Goal: Check status

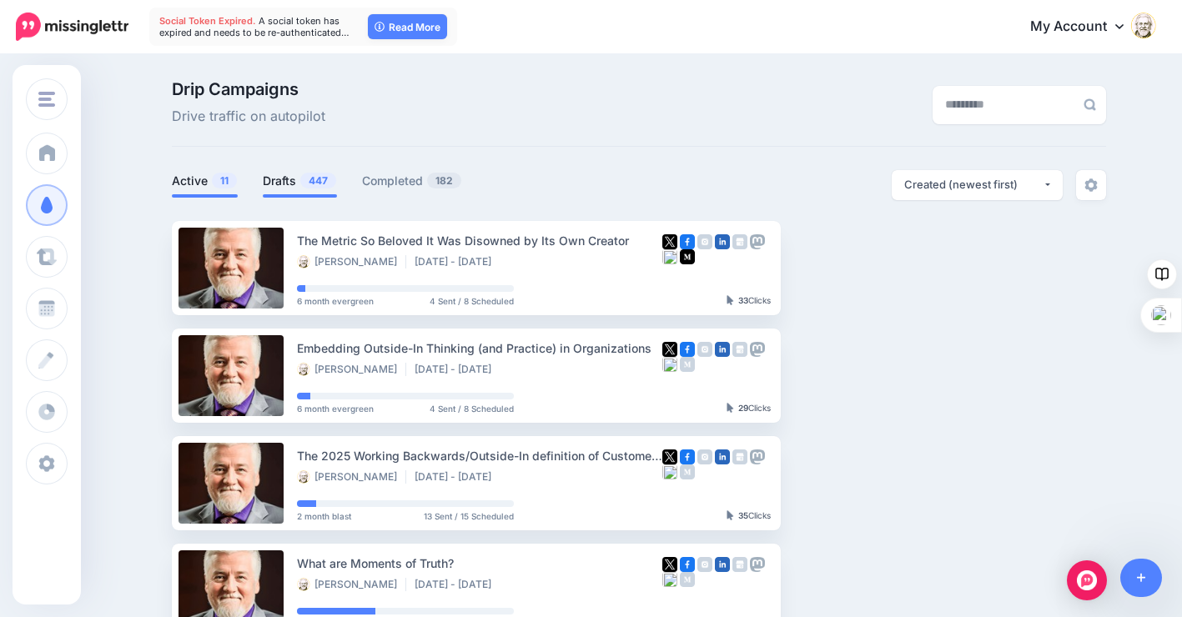
type input "**********"
click at [284, 182] on link "Drafts 447" at bounding box center [300, 181] width 74 height 20
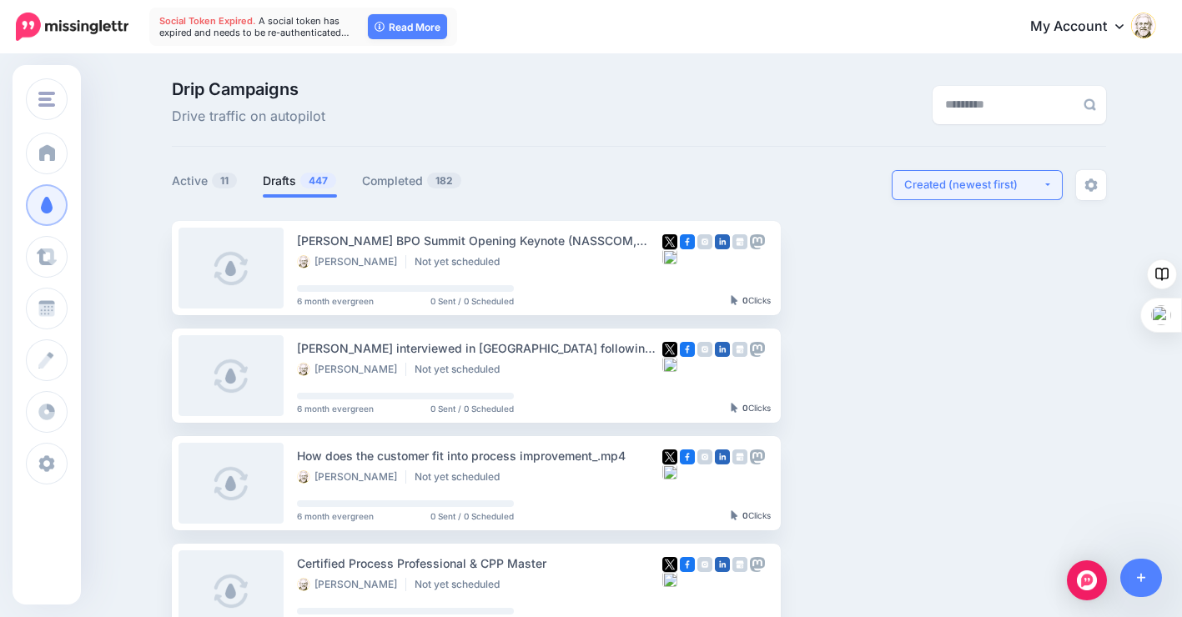
click at [1057, 183] on button "Created (newest first)" at bounding box center [976, 185] width 171 height 30
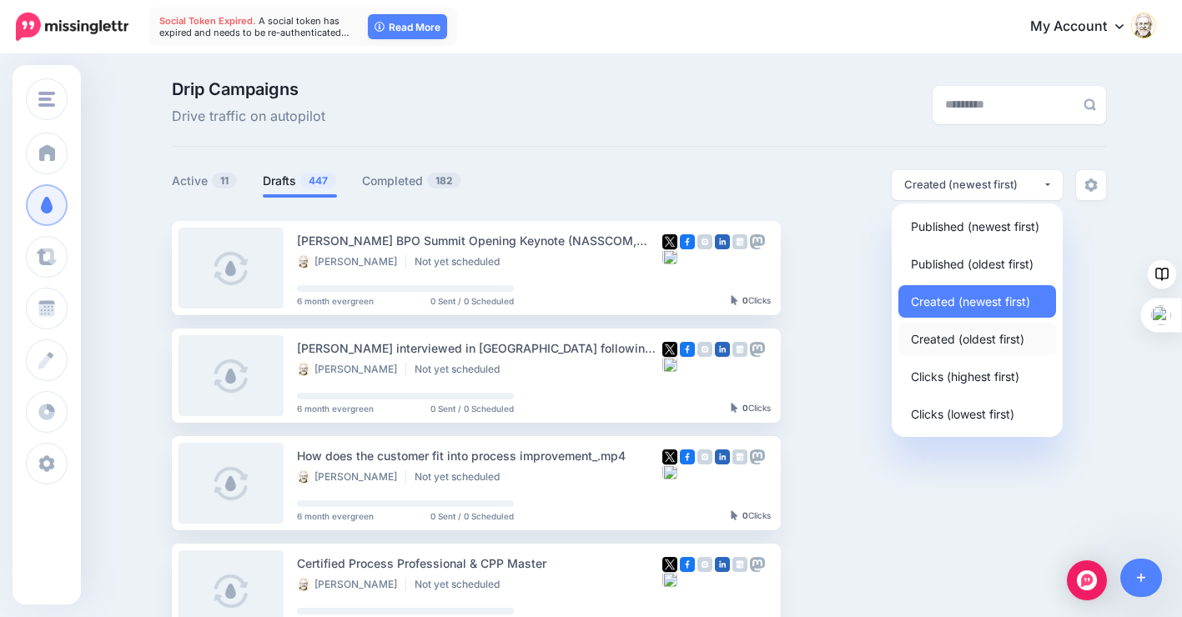
click at [1002, 334] on span "Created (oldest first)" at bounding box center [967, 339] width 113 height 20
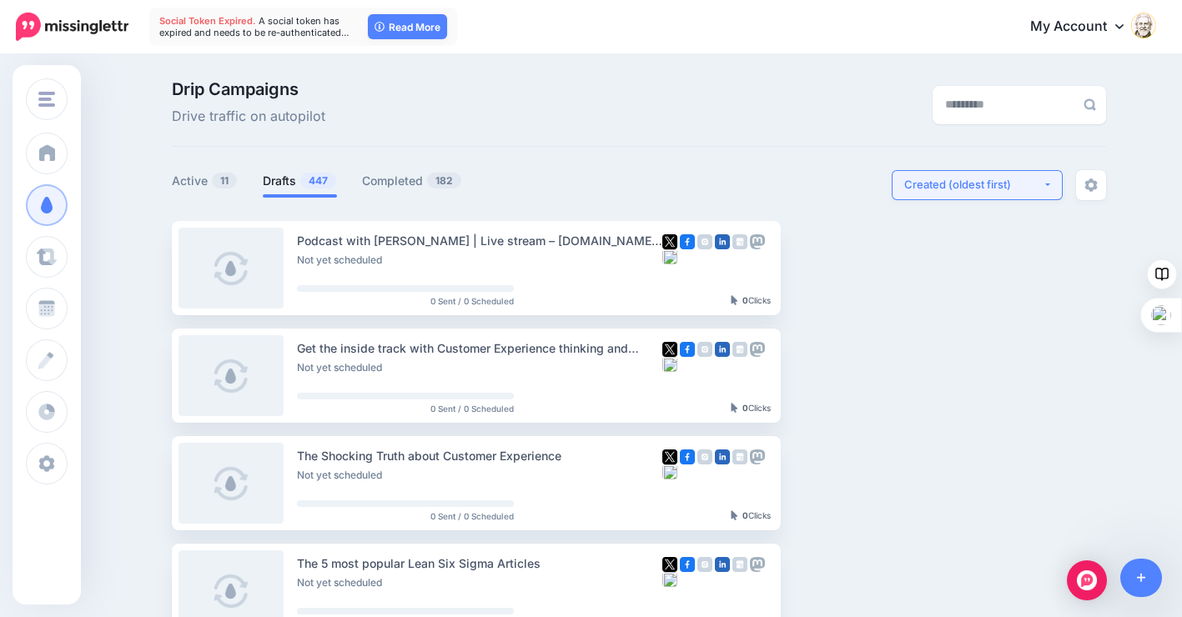
click at [1054, 183] on button "Created (oldest first)" at bounding box center [976, 185] width 171 height 30
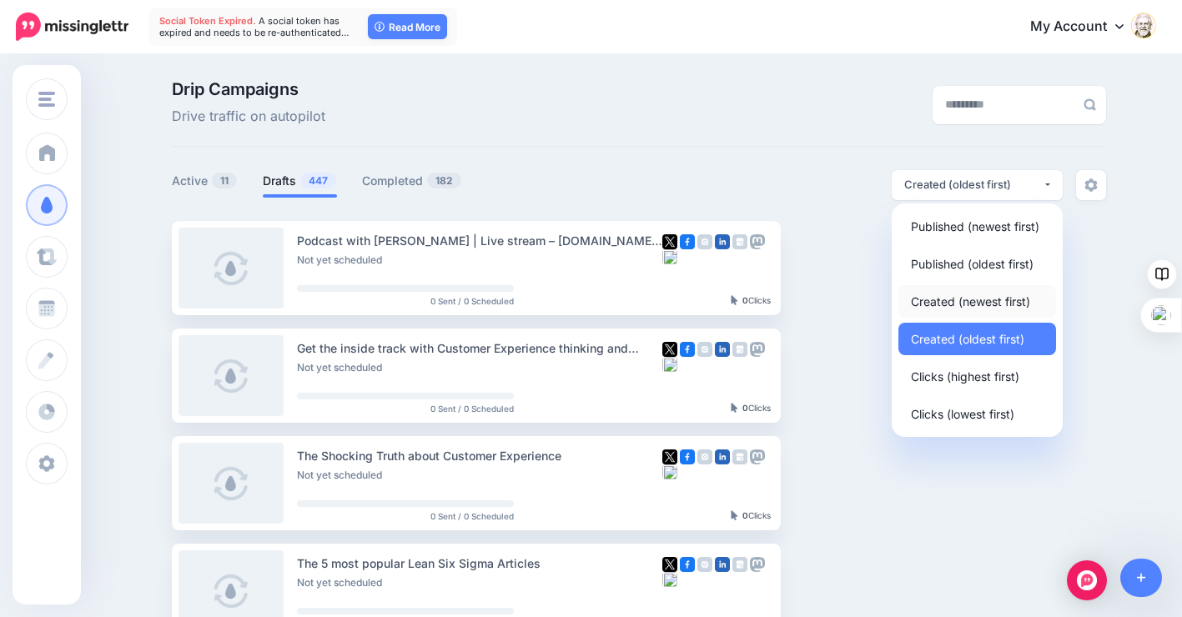
click at [997, 299] on span "Created (newest first)" at bounding box center [970, 301] width 119 height 20
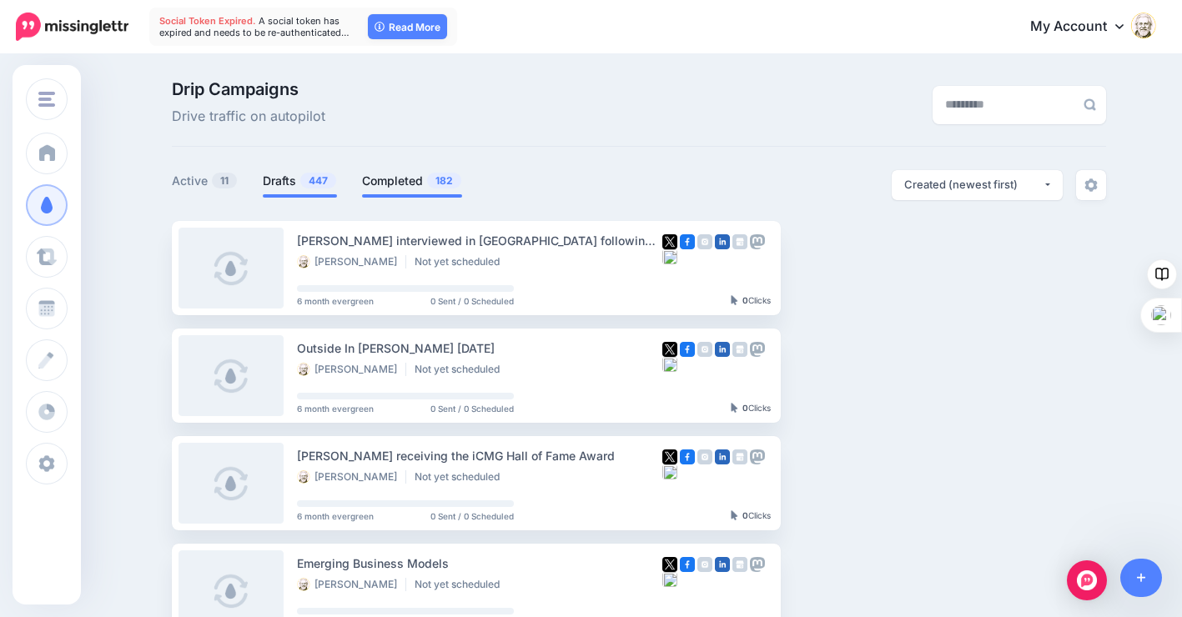
click at [402, 181] on link "Completed 182" at bounding box center [412, 181] width 100 height 20
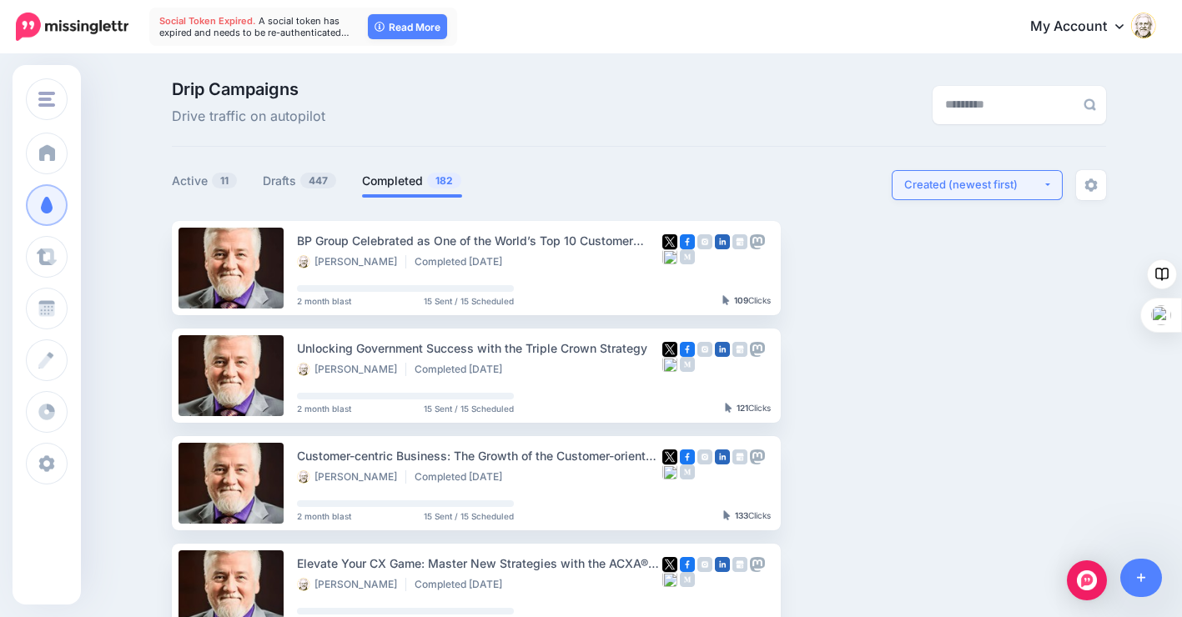
click at [1052, 182] on button "Created (newest first)" at bounding box center [976, 185] width 171 height 30
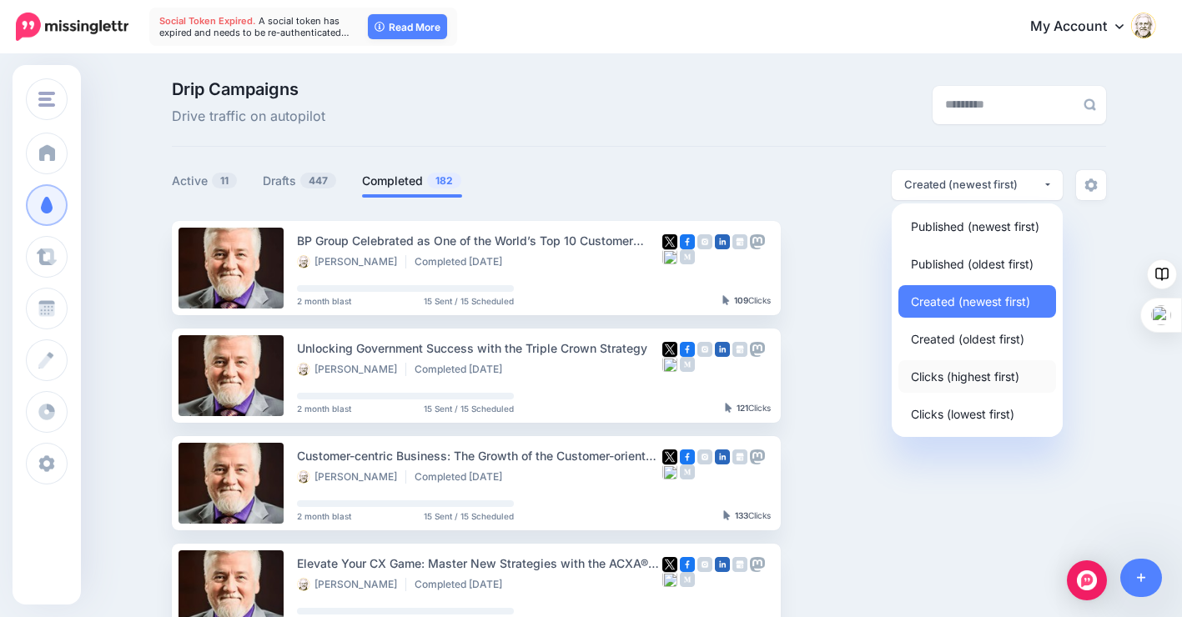
click at [1005, 381] on span "Clicks (highest first)" at bounding box center [965, 376] width 108 height 20
select select "**********"
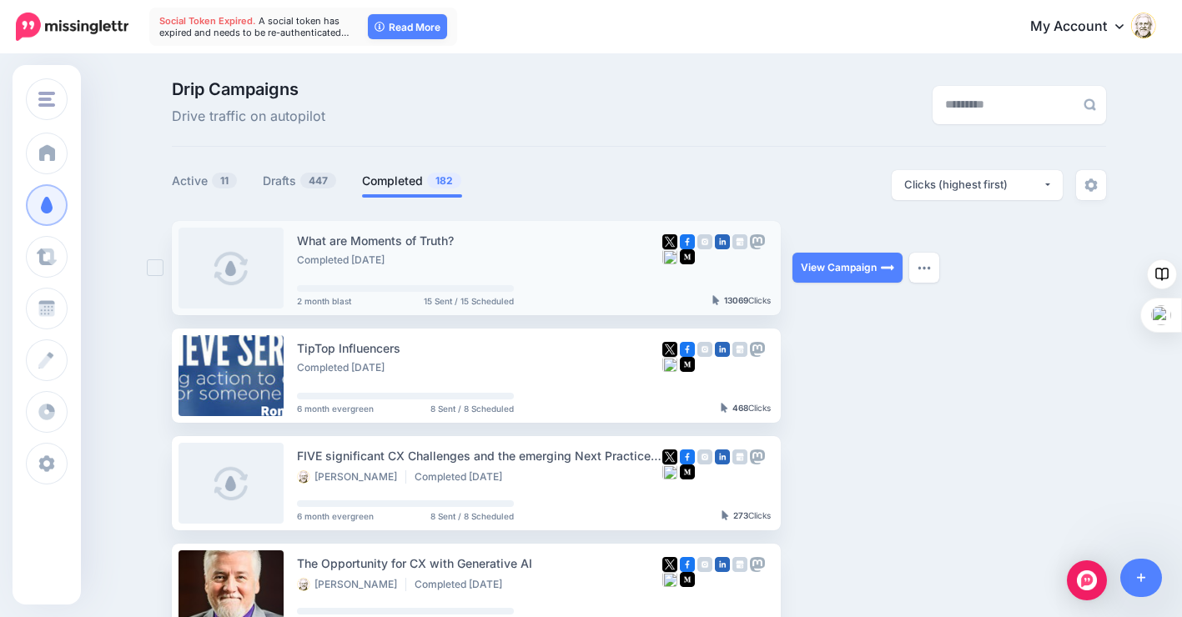
click at [248, 261] on link at bounding box center [230, 268] width 105 height 81
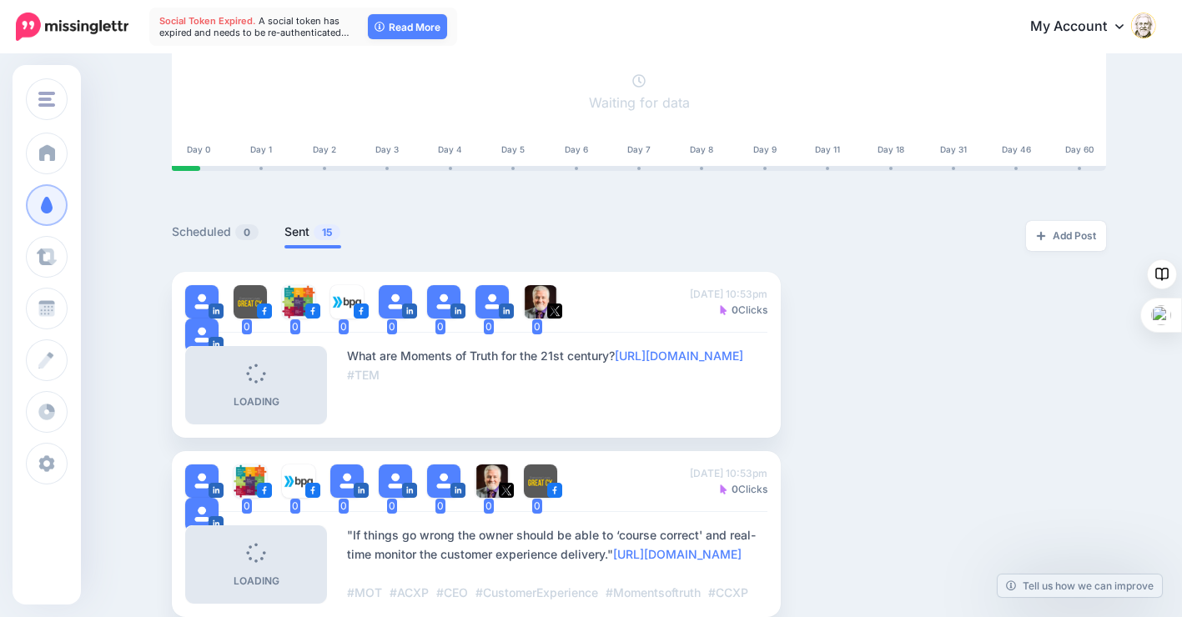
scroll to position [250, 0]
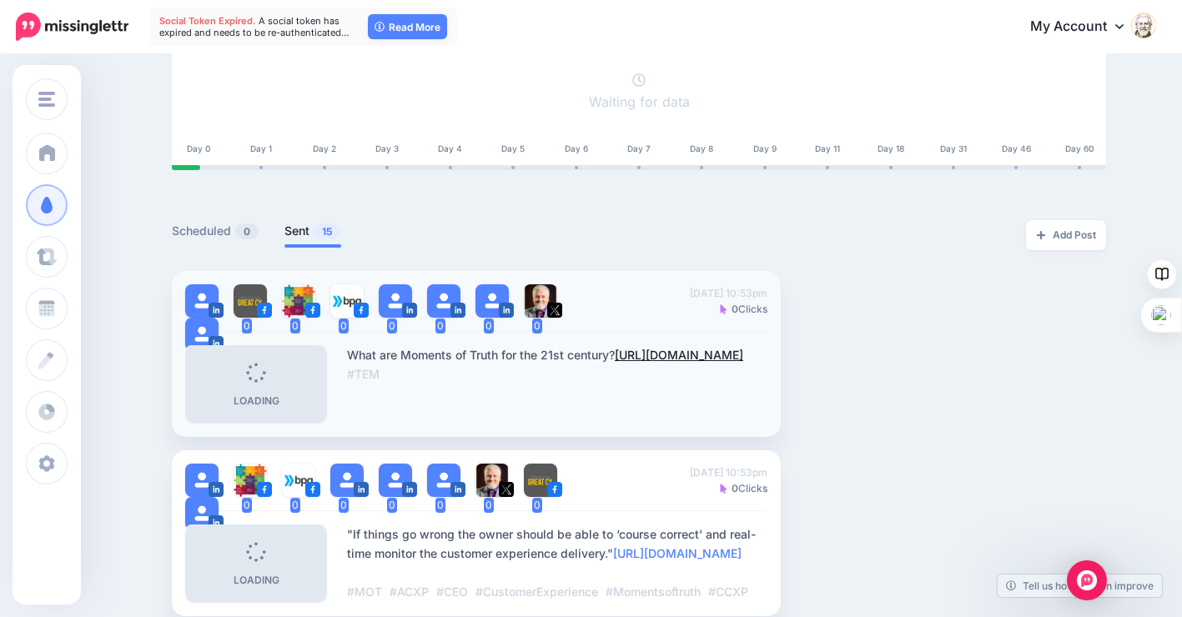
click at [693, 354] on link "[URL][DOMAIN_NAME]" at bounding box center [679, 355] width 128 height 14
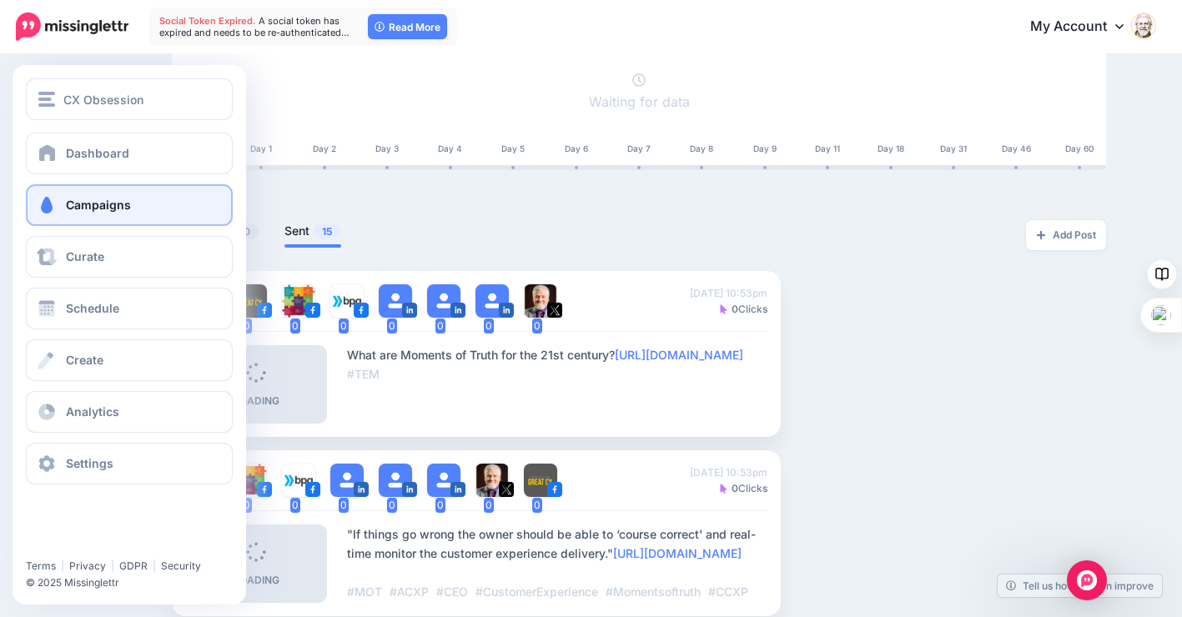
click at [88, 204] on span "Campaigns" at bounding box center [98, 205] width 65 height 14
